Goal: Task Accomplishment & Management: Manage account settings

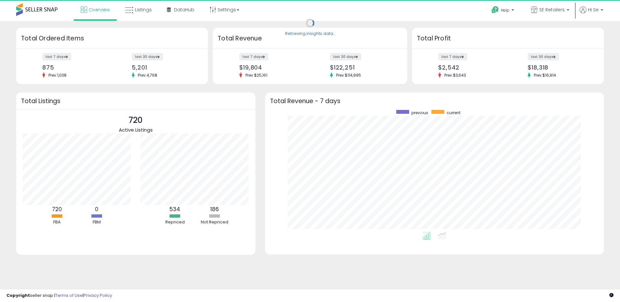
scroll to position [122, 326]
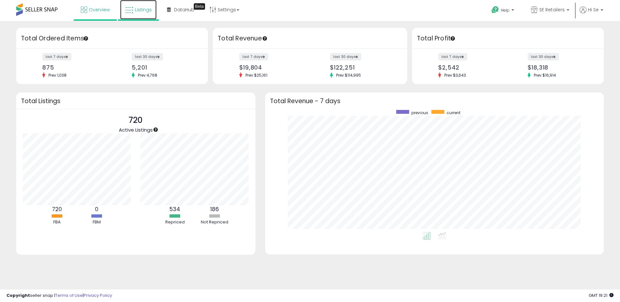
click at [138, 4] on link "Listings" at bounding box center [138, 9] width 37 height 19
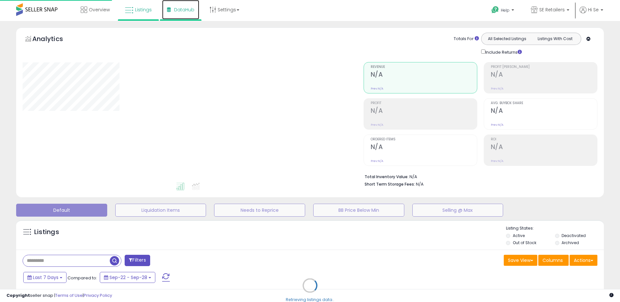
click at [193, 14] on link "DataHub" at bounding box center [180, 9] width 37 height 19
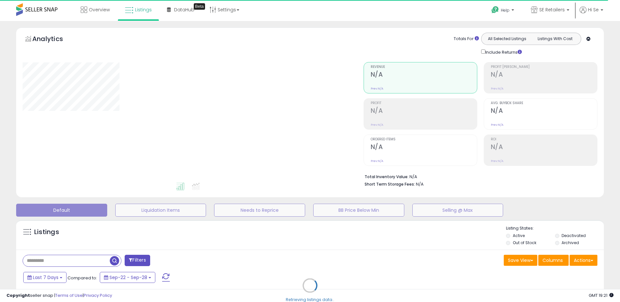
click at [306, 242] on div "Retrieving listings data.." at bounding box center [310, 289] width 598 height 147
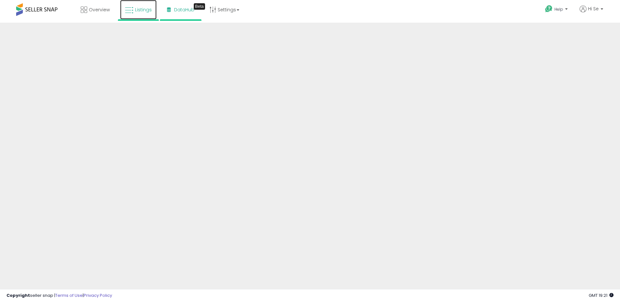
click at [152, 15] on link "Listings" at bounding box center [138, 9] width 37 height 19
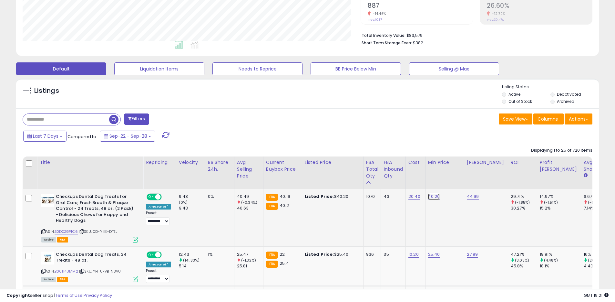
click at [430, 196] on link "40.20" at bounding box center [434, 196] width 12 height 6
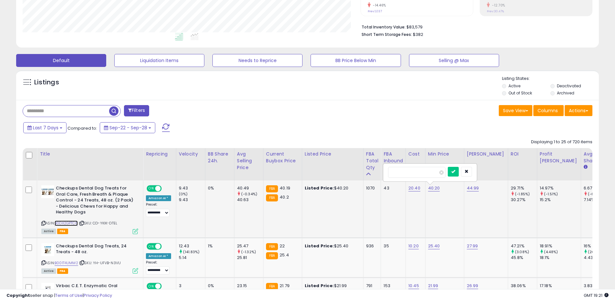
click at [64, 224] on link "B0DX2GPTC6" at bounding box center [66, 222] width 23 height 5
drag, startPoint x: 418, startPoint y: 172, endPoint x: 362, endPoint y: 165, distance: 56.7
type input "*****"
click button "submit" at bounding box center [453, 172] width 11 height 10
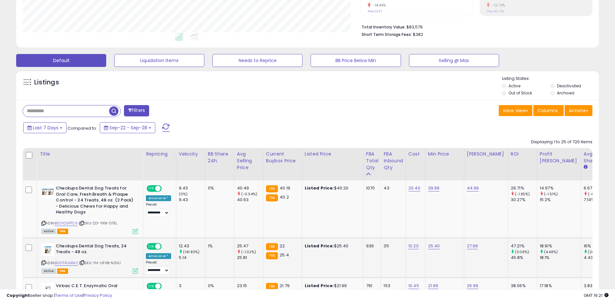
scroll to position [154, 0]
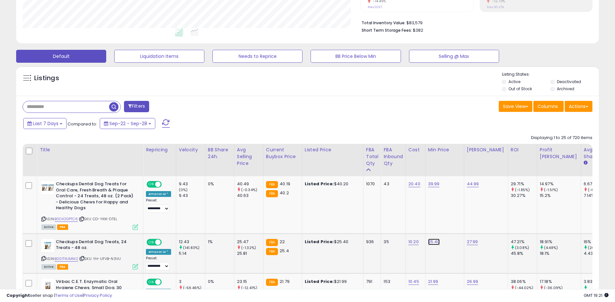
click at [431, 243] on link "25.40" at bounding box center [434, 241] width 12 height 6
click at [400, 225] on input "*****" at bounding box center [417, 225] width 58 height 11
type input "*****"
click button "submit" at bounding box center [453, 225] width 11 height 10
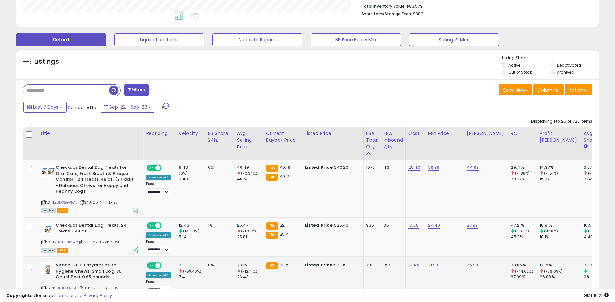
scroll to position [184, 0]
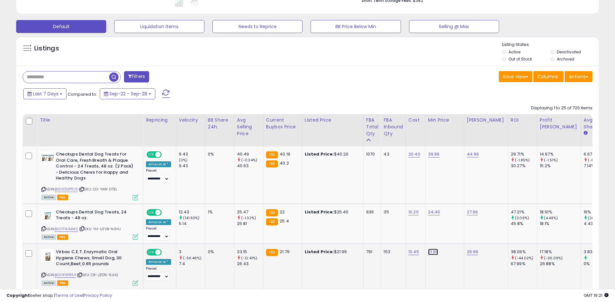
click at [428, 250] on link "21.99" at bounding box center [433, 251] width 10 height 6
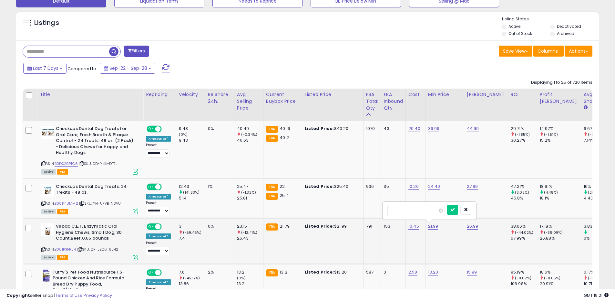
scroll to position [235, 0]
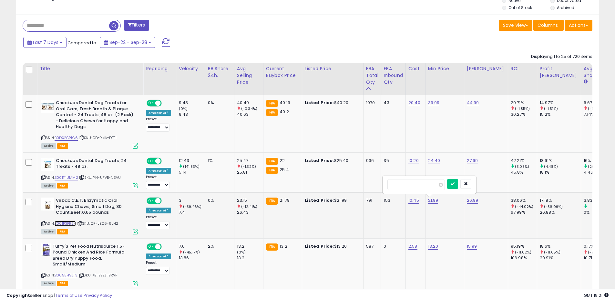
click at [72, 225] on link "B001P3PR54" at bounding box center [65, 223] width 21 height 5
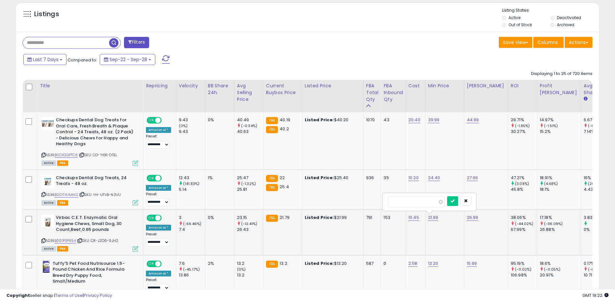
scroll to position [222, 0]
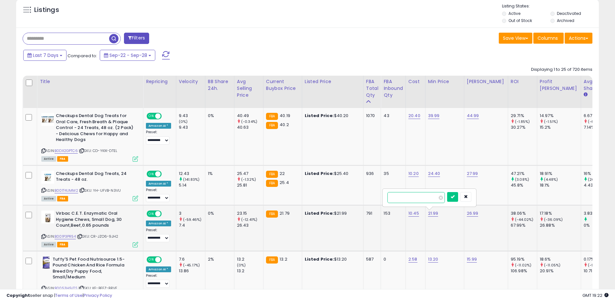
click at [415, 198] on input "*****" at bounding box center [417, 197] width 58 height 11
type input "****"
click button "submit" at bounding box center [452, 197] width 11 height 10
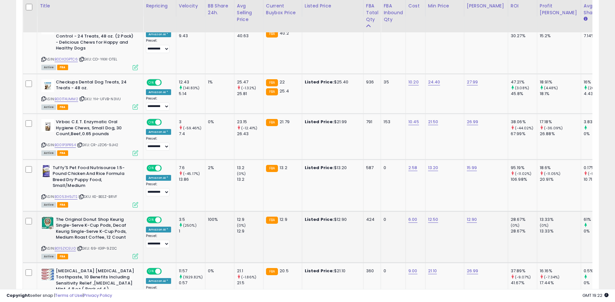
scroll to position [322, 0]
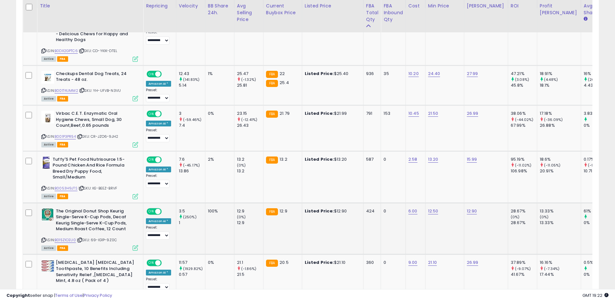
click at [43, 239] on icon at bounding box center [43, 240] width 4 height 4
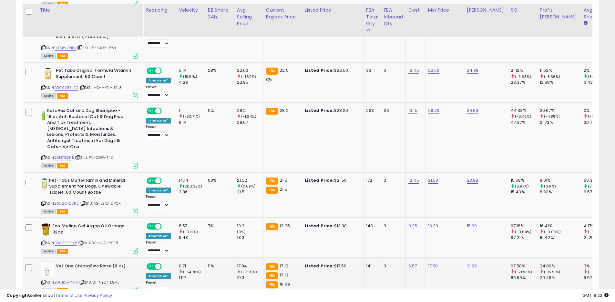
scroll to position [607, 0]
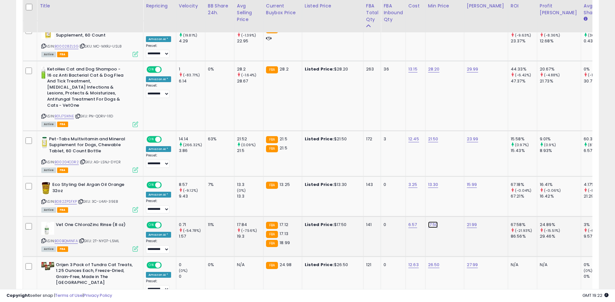
click at [433, 221] on link "17.50" at bounding box center [433, 224] width 10 height 6
drag, startPoint x: 422, startPoint y: 203, endPoint x: 369, endPoint y: 197, distance: 53.0
click at [388, 201] on input "*****" at bounding box center [417, 202] width 58 height 11
type input "*****"
click button "submit" at bounding box center [452, 202] width 11 height 10
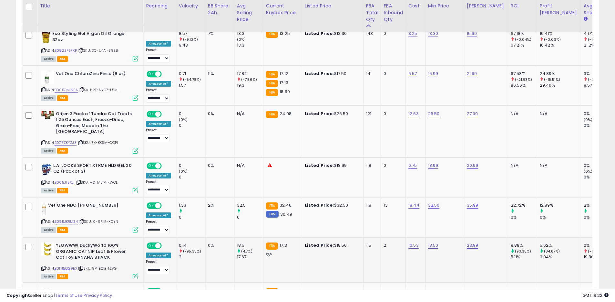
scroll to position [762, 0]
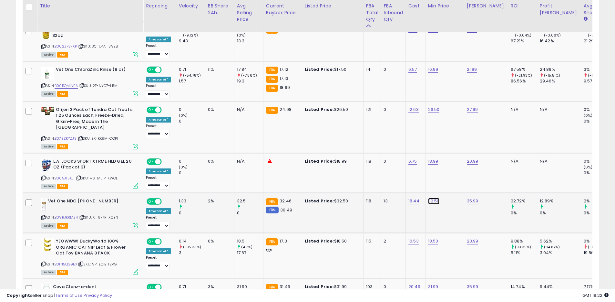
click at [429, 198] on link "32.50" at bounding box center [434, 201] width 12 height 6
type input "****"
click button "submit" at bounding box center [453, 173] width 11 height 10
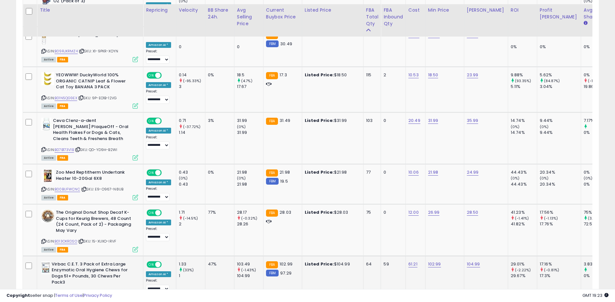
scroll to position [932, 0]
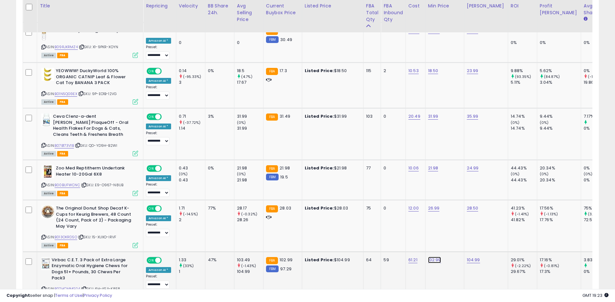
click at [435, 257] on link "102.99" at bounding box center [434, 260] width 13 height 6
type input "******"
click button "submit" at bounding box center [454, 231] width 11 height 10
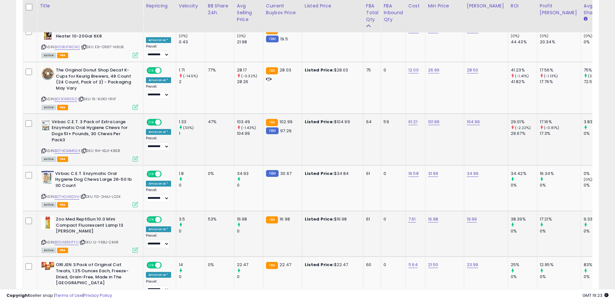
scroll to position [1093, 0]
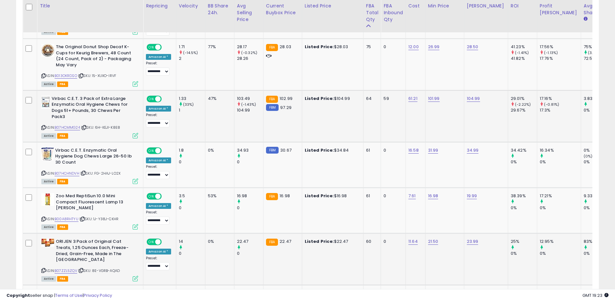
click at [43, 268] on icon at bounding box center [43, 270] width 4 height 4
click at [71, 268] on link "B07ZZL5ZQV" at bounding box center [66, 270] width 23 height 5
click at [412, 238] on link "11.64" at bounding box center [413, 241] width 9 height 6
type input "*****"
click button "submit" at bounding box center [433, 213] width 11 height 10
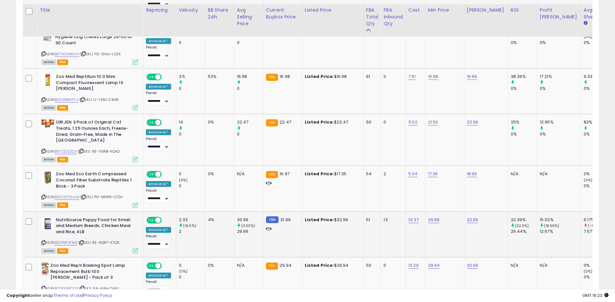
scroll to position [1257, 0]
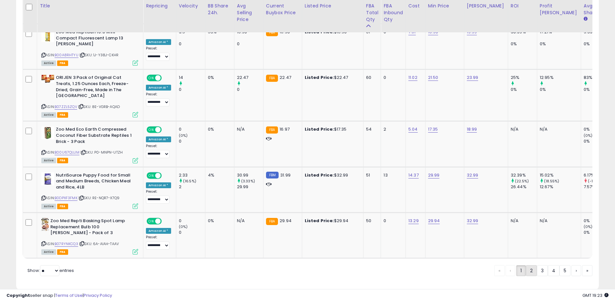
click at [531, 265] on link "2" at bounding box center [531, 270] width 11 height 11
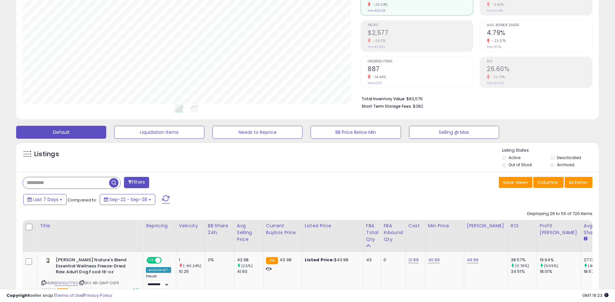
scroll to position [165, 0]
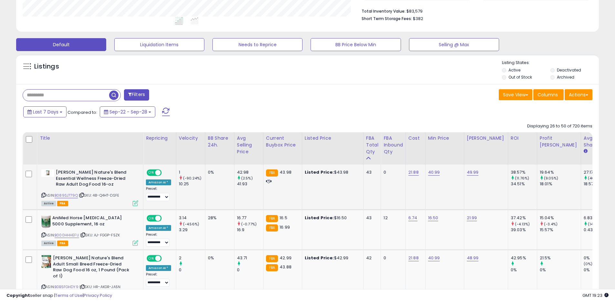
click at [44, 194] on icon at bounding box center [43, 195] width 4 height 4
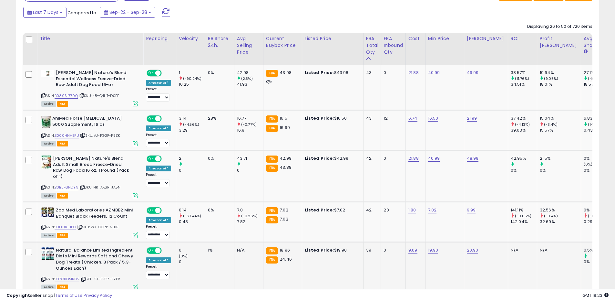
scroll to position [298, 0]
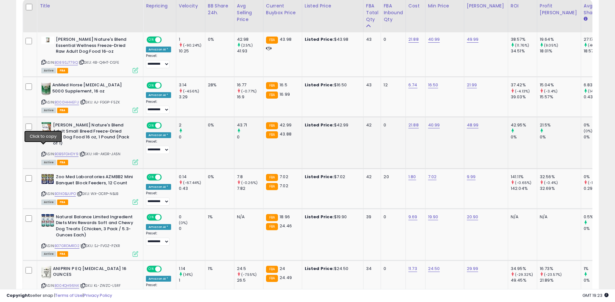
click at [43, 152] on icon at bounding box center [43, 154] width 4 height 4
click at [69, 151] on link "B0B5FGHDY9" at bounding box center [67, 153] width 24 height 5
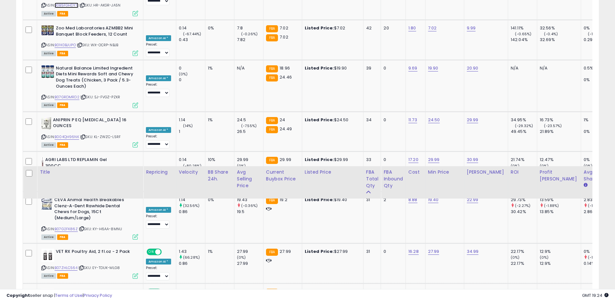
scroll to position [0, 0]
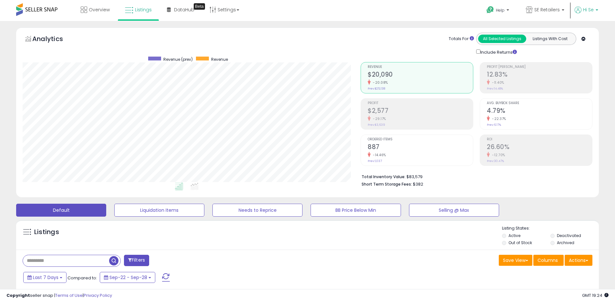
click at [589, 9] on span "Hi Se" at bounding box center [588, 9] width 11 height 6
click at [583, 68] on link "Logout" at bounding box center [584, 68] width 14 height 6
